Goal: Information Seeking & Learning: Check status

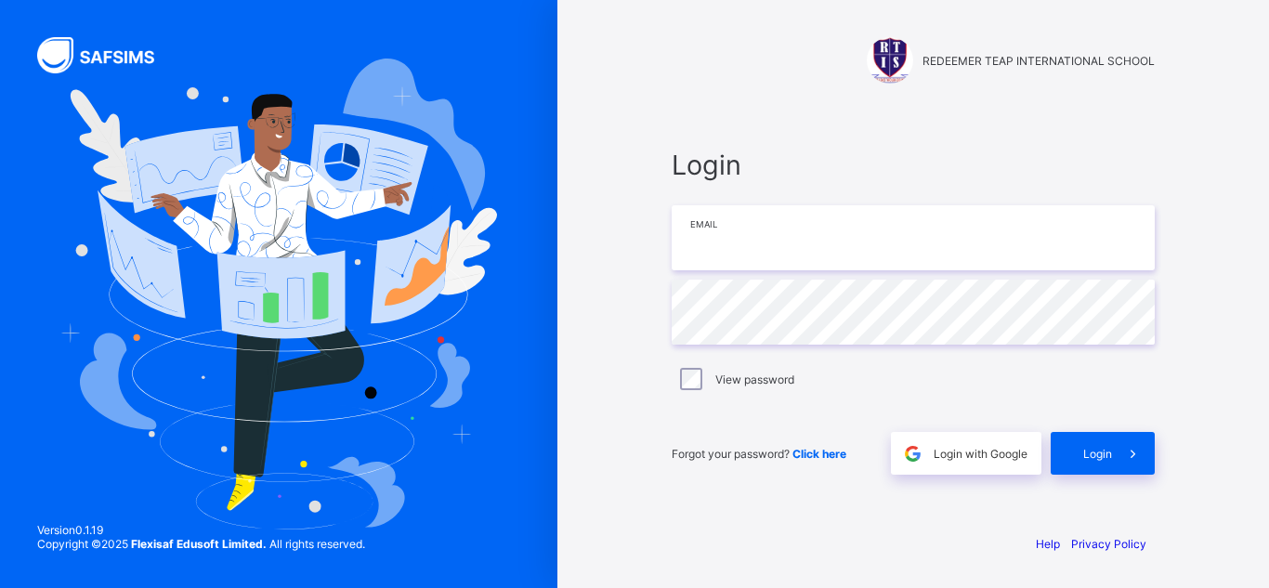
drag, startPoint x: 0, startPoint y: 0, endPoint x: 764, endPoint y: 250, distance: 803.6
click at [764, 250] on input "email" at bounding box center [913, 237] width 483 height 65
type input "**********"
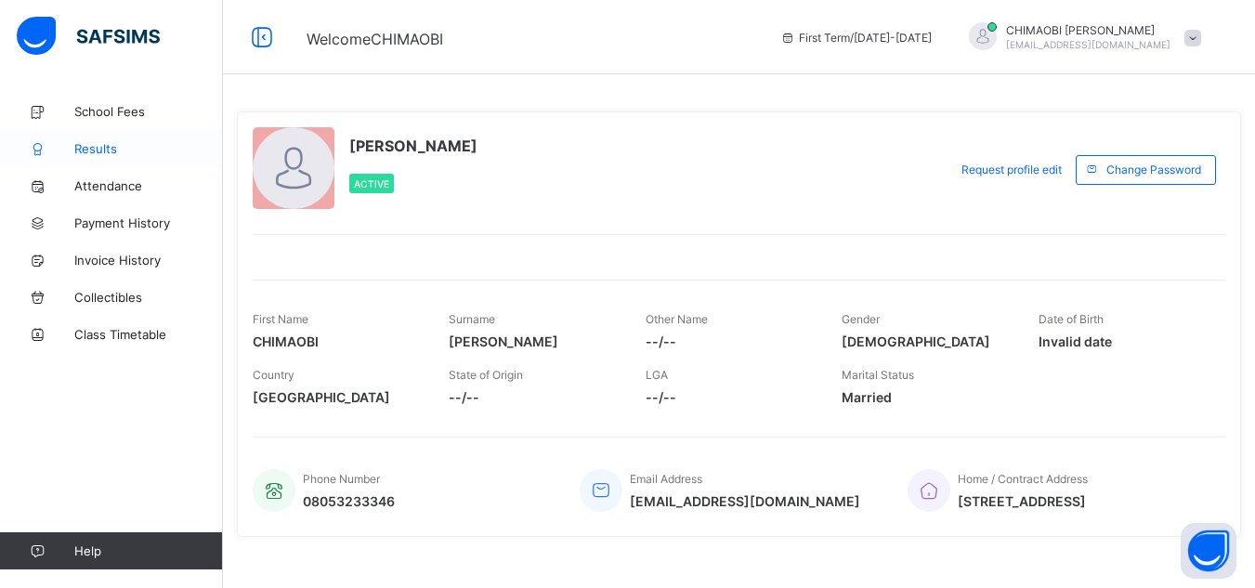
click at [101, 142] on span "Results" at bounding box center [148, 148] width 149 height 15
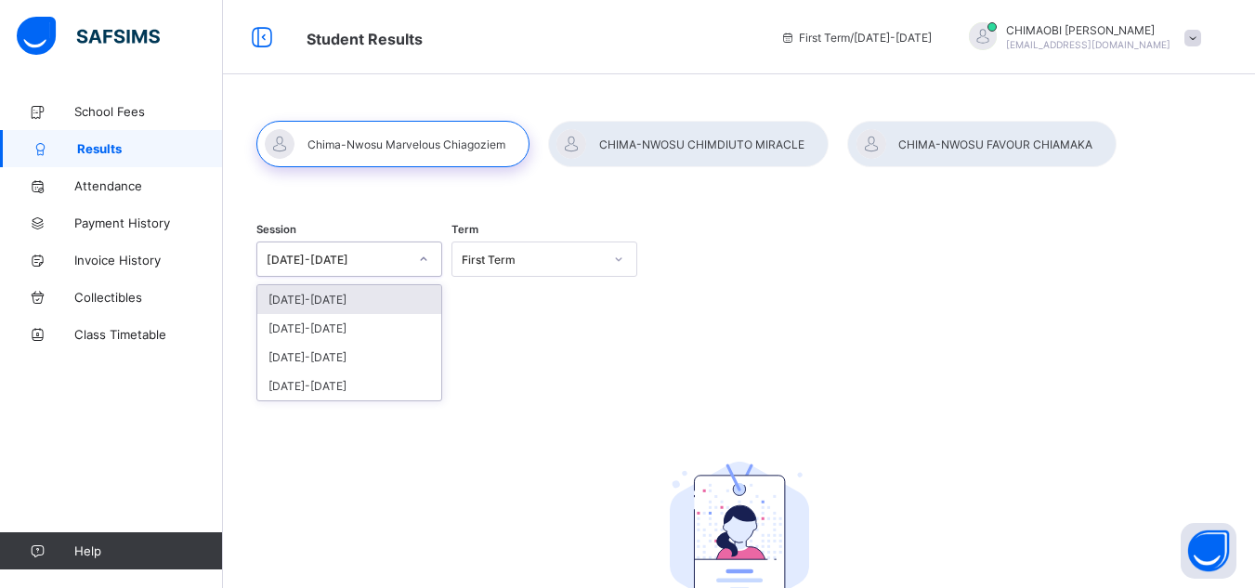
click at [427, 257] on icon at bounding box center [423, 259] width 11 height 19
click at [378, 321] on div "[DATE]-[DATE]" at bounding box center [349, 328] width 184 height 29
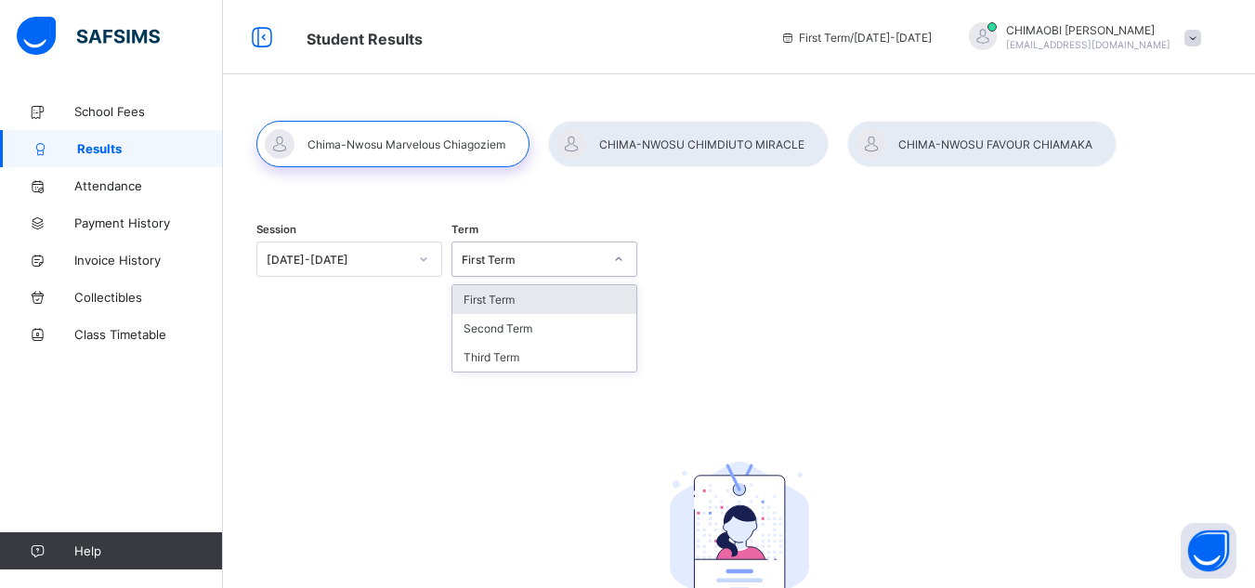
click at [624, 258] on icon at bounding box center [618, 259] width 11 height 19
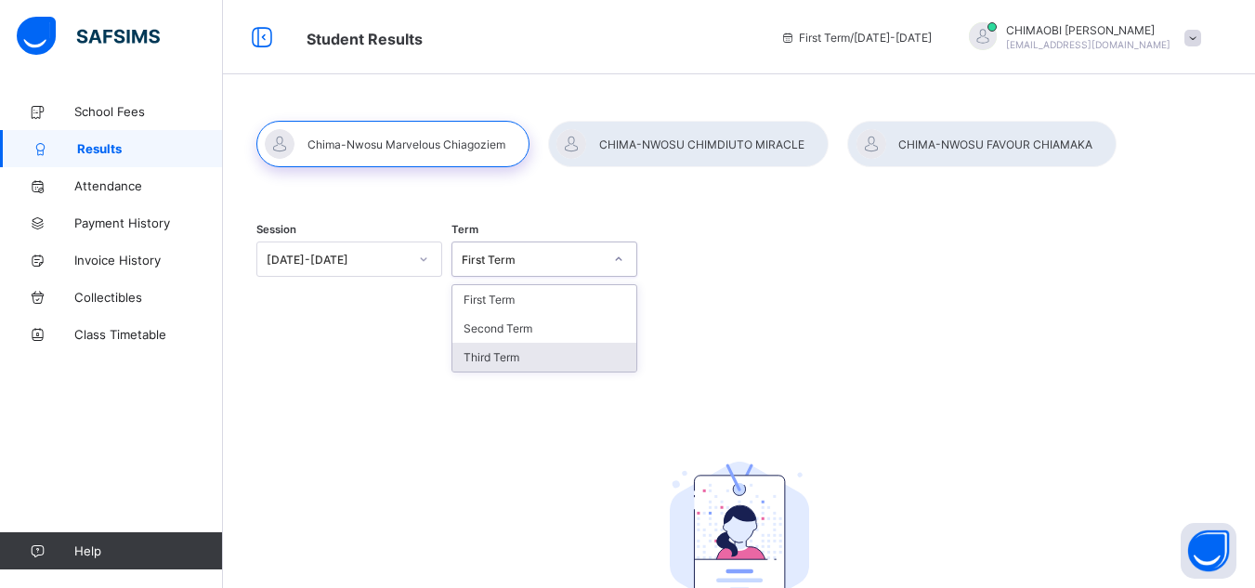
click at [555, 353] on div "Third Term" at bounding box center [545, 357] width 184 height 29
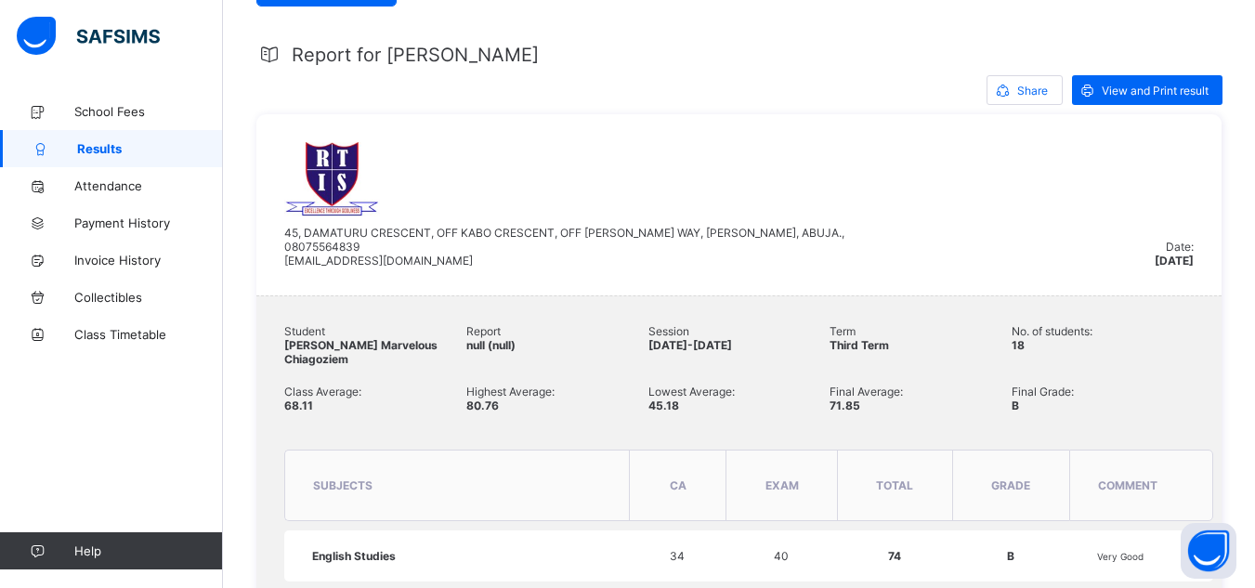
scroll to position [353, 0]
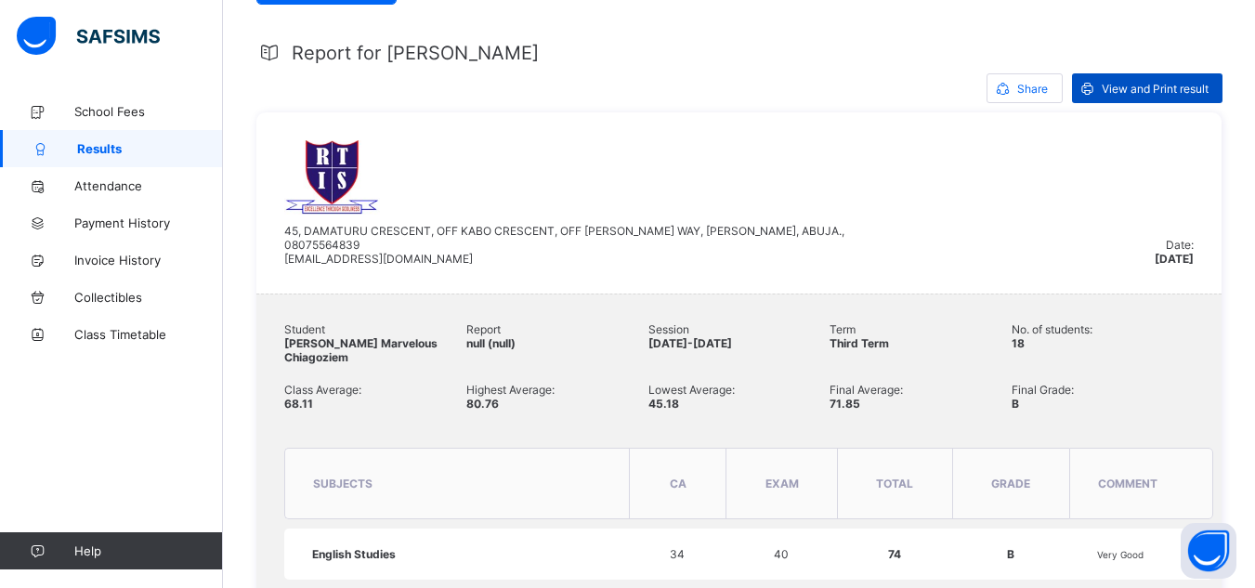
click at [1137, 84] on span "View and Print result" at bounding box center [1155, 89] width 107 height 14
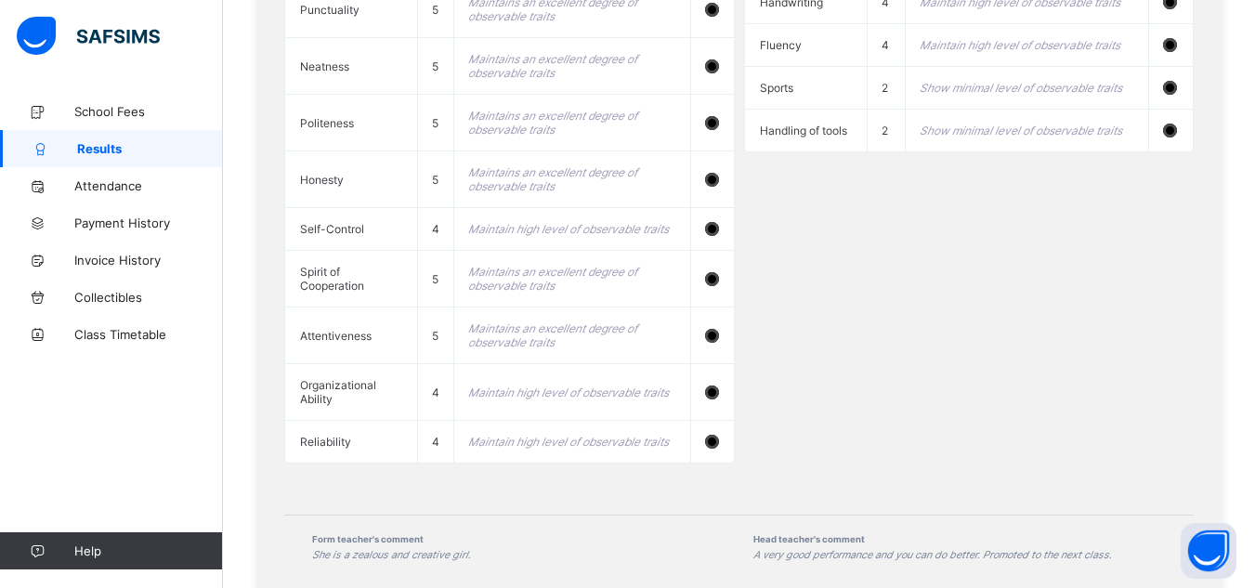
scroll to position [2117, 0]
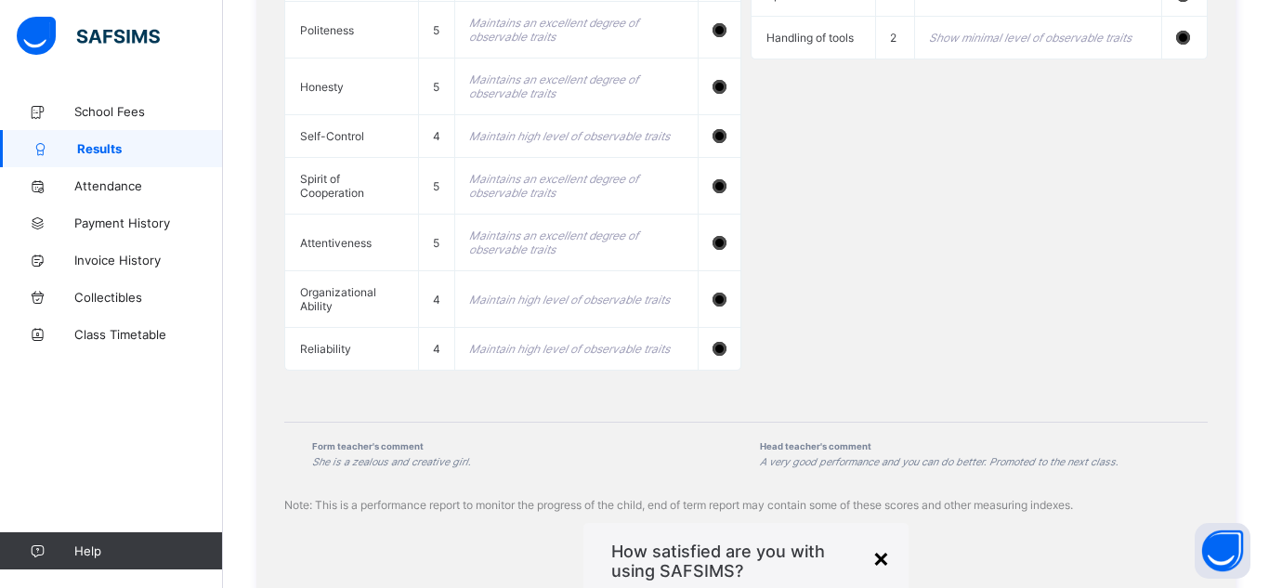
click at [872, 542] on div "×" at bounding box center [881, 558] width 18 height 32
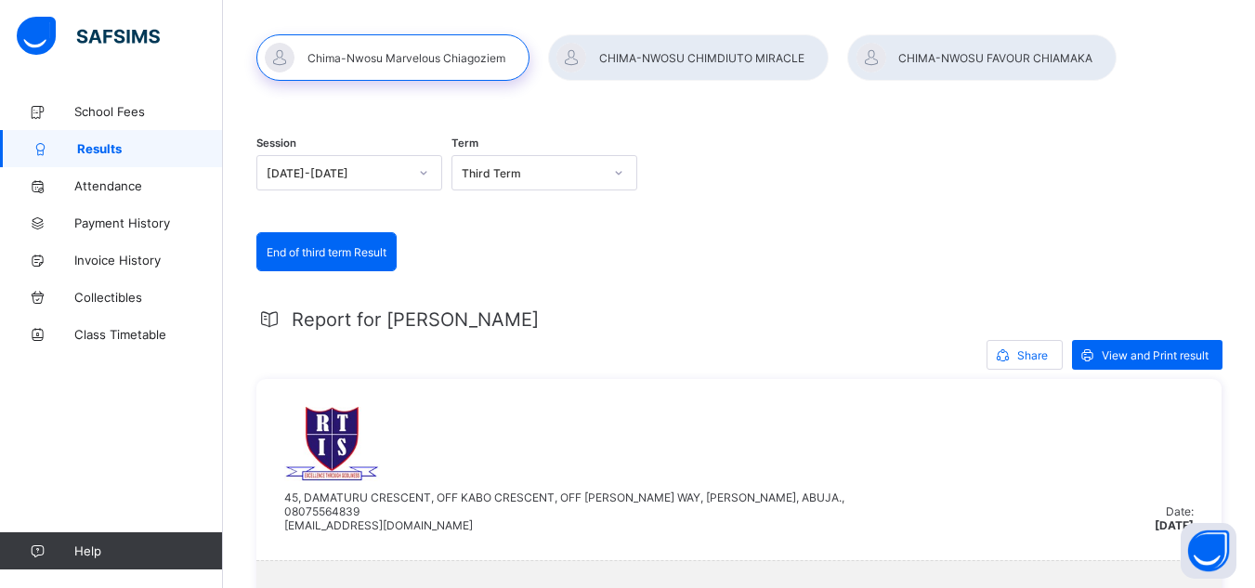
scroll to position [5, 0]
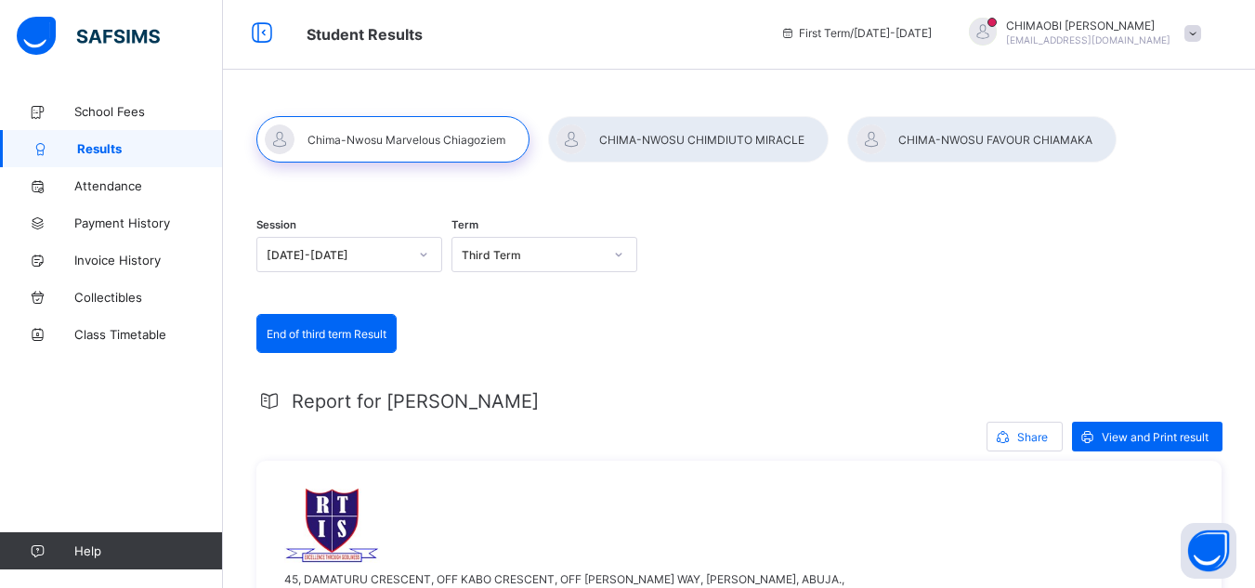
click at [668, 142] on div at bounding box center [688, 139] width 281 height 46
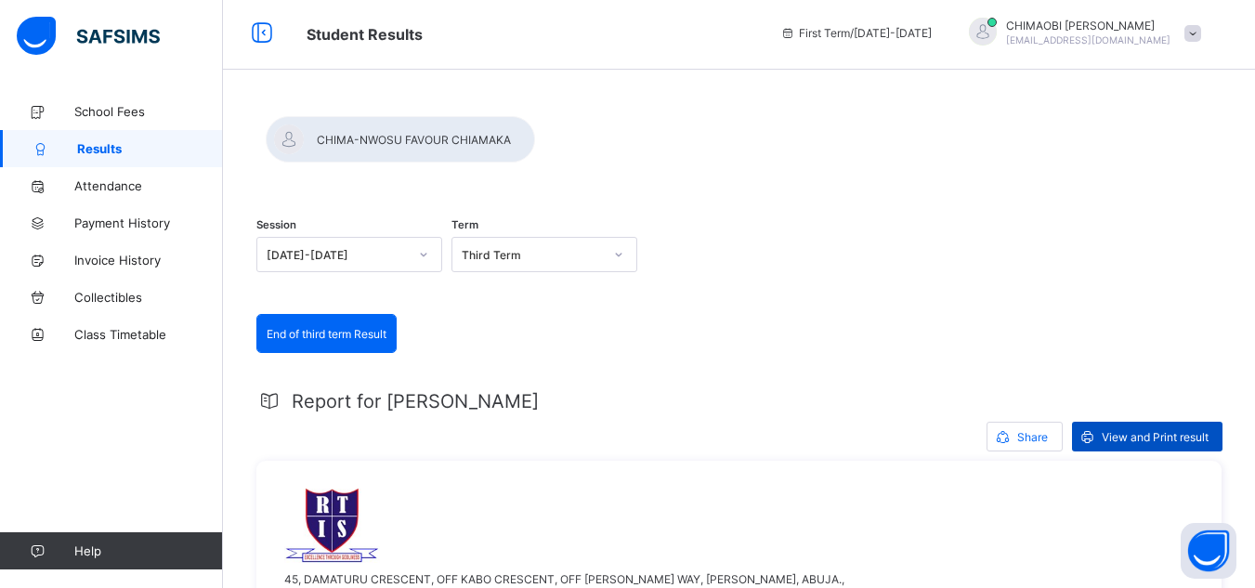
click at [1161, 435] on span "View and Print result" at bounding box center [1155, 437] width 107 height 14
click at [535, 143] on div at bounding box center [400, 139] width 269 height 46
click at [1142, 434] on span "View and Print result" at bounding box center [1155, 437] width 107 height 14
click at [101, 104] on span "School Fees" at bounding box center [148, 111] width 149 height 15
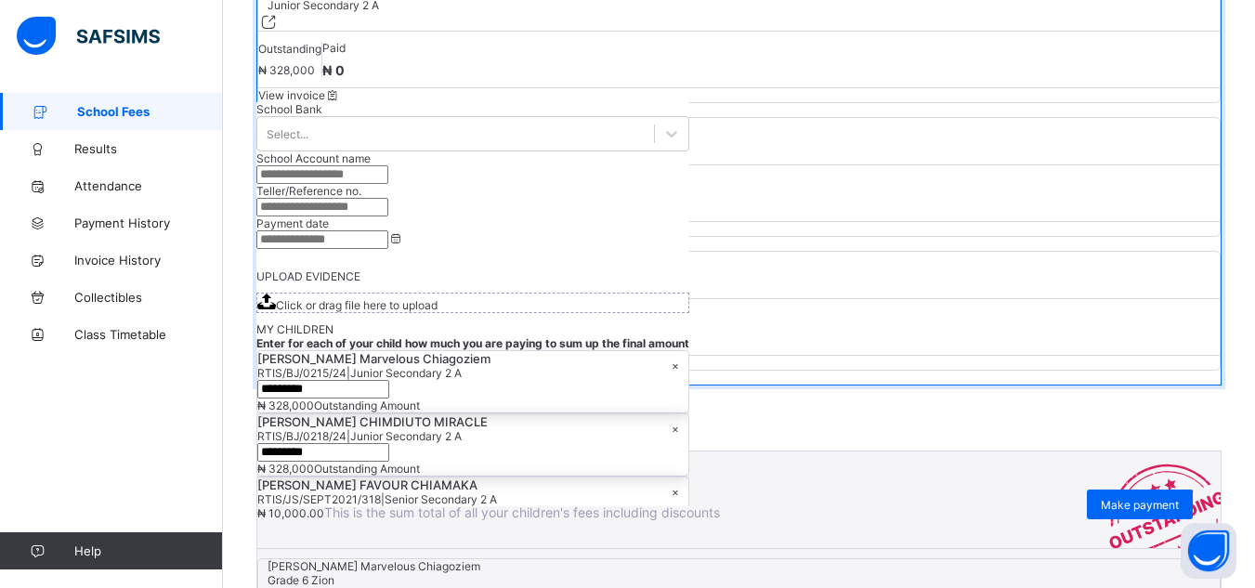
scroll to position [400, 0]
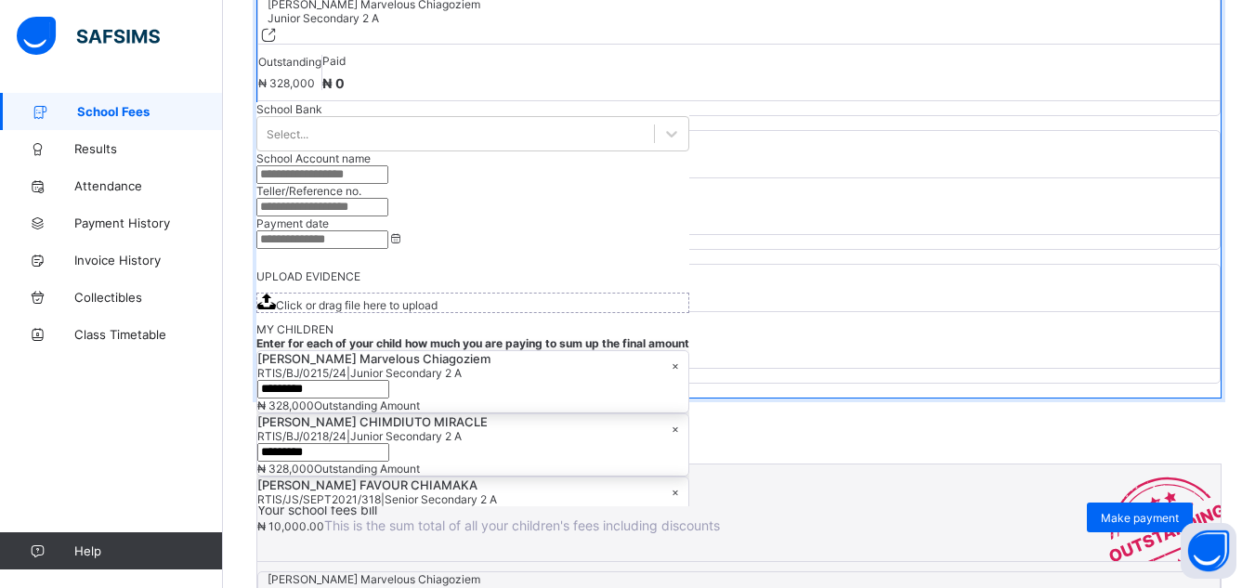
click at [341, 115] on span "View invoice" at bounding box center [299, 108] width 83 height 14
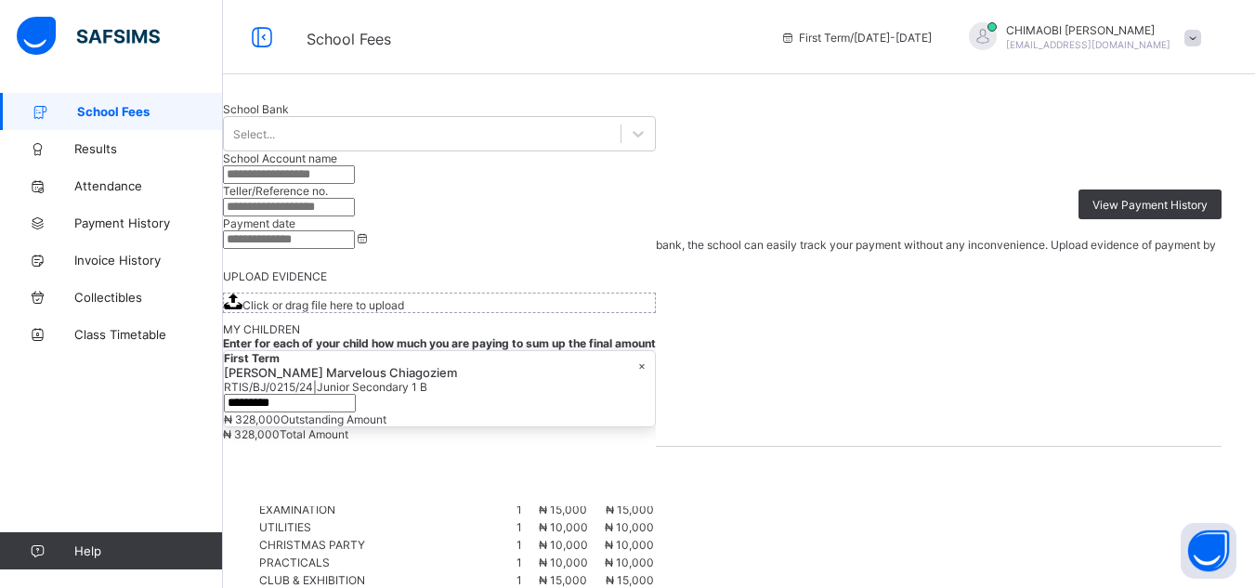
click at [104, 107] on span "School Fees" at bounding box center [150, 111] width 146 height 15
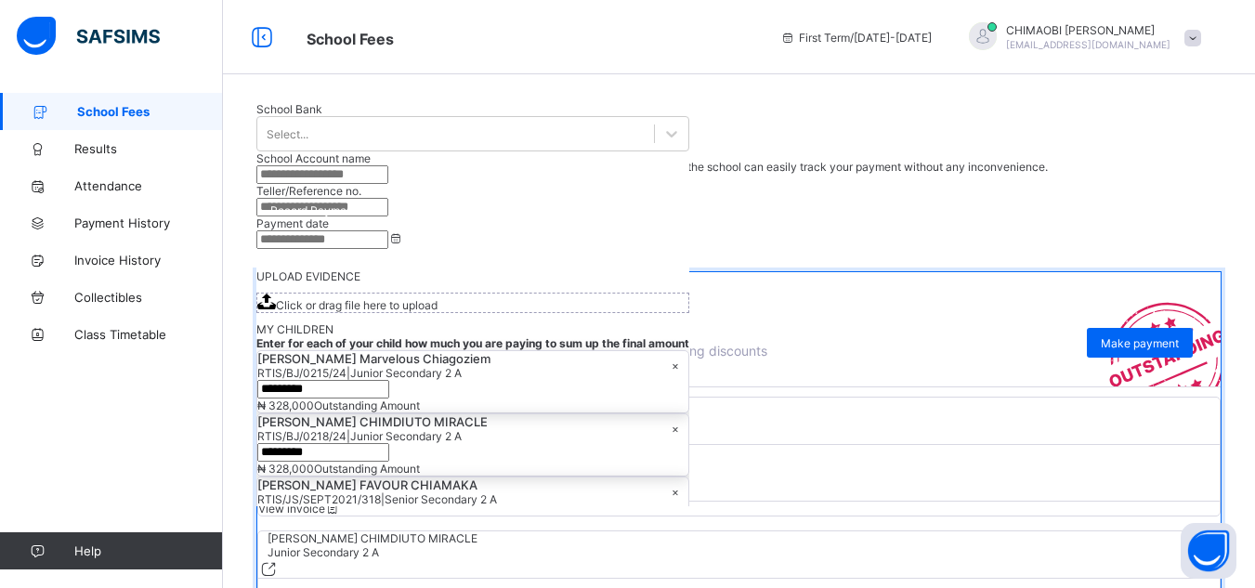
click at [1201, 36] on span at bounding box center [1193, 38] width 17 height 17
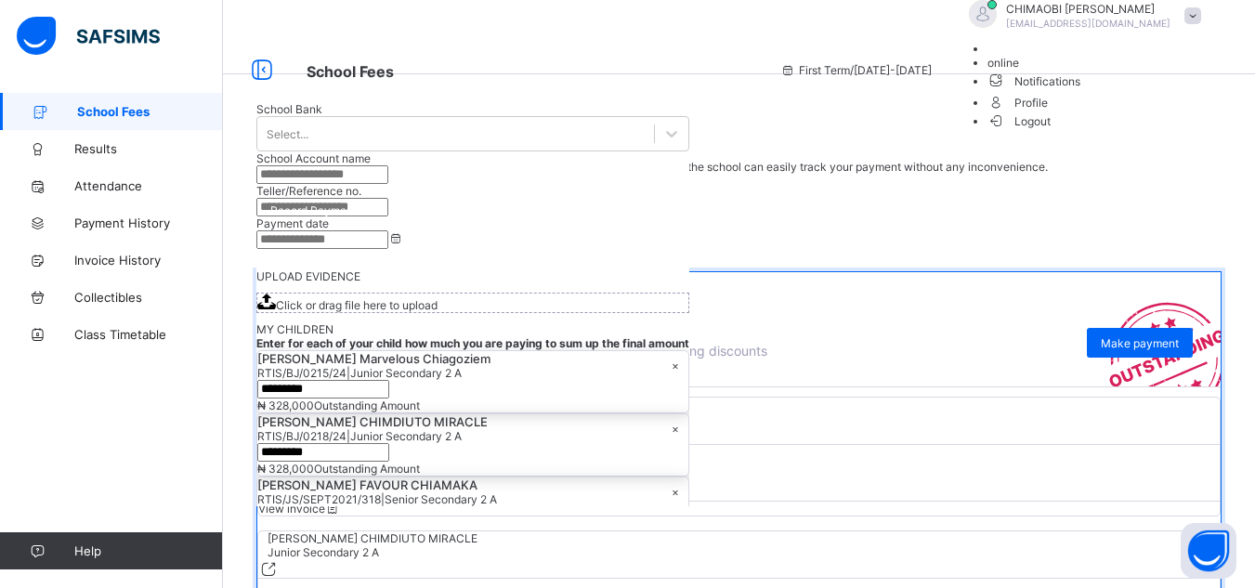
click at [1052, 131] on span "Logout" at bounding box center [1020, 122] width 64 height 20
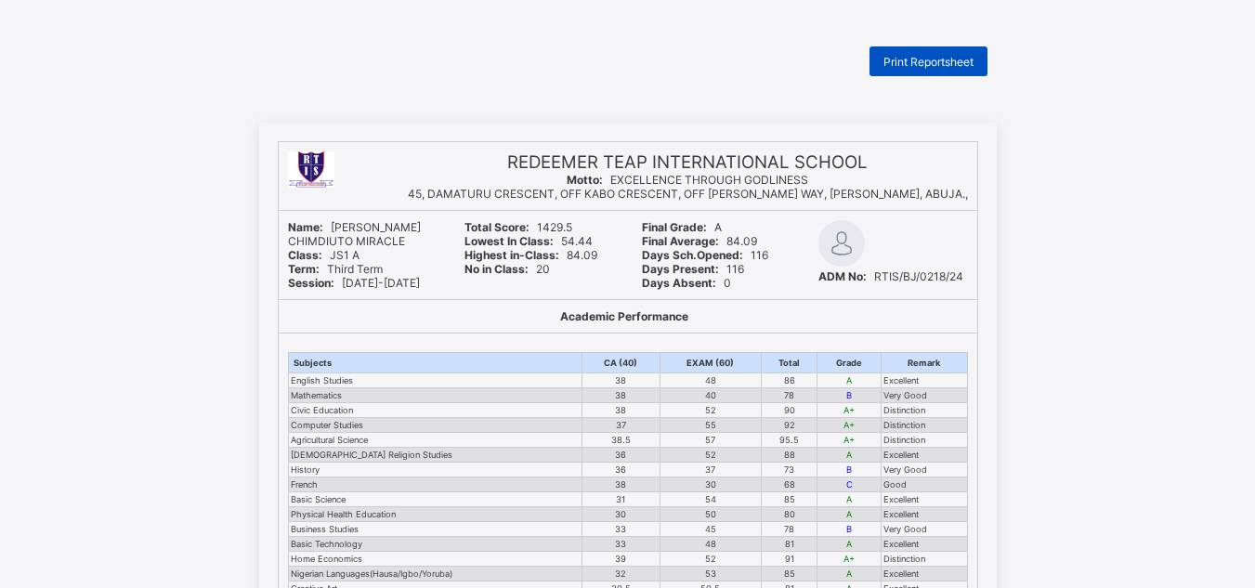
click at [910, 55] on span "Print Reportsheet" at bounding box center [929, 62] width 90 height 14
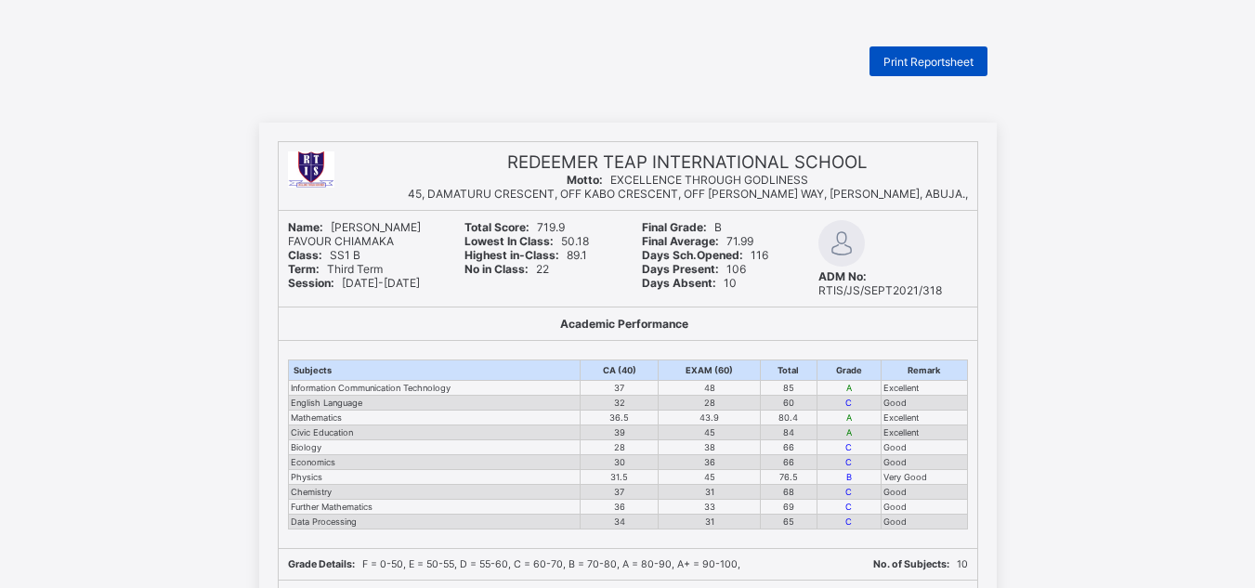
click at [933, 57] on span "Print Reportsheet" at bounding box center [929, 62] width 90 height 14
